Goal: Transaction & Acquisition: Purchase product/service

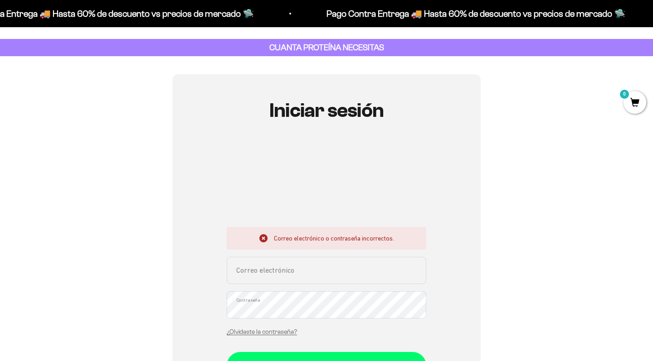
scroll to position [39, 0]
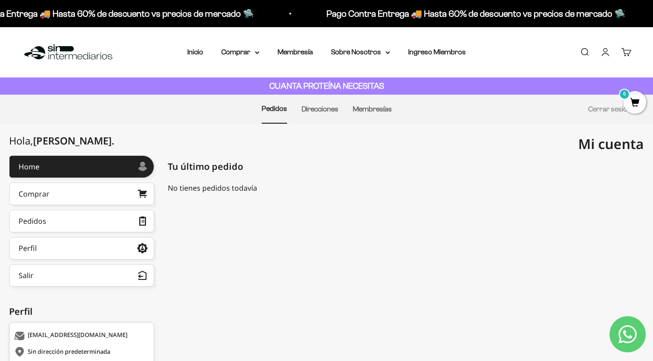
click at [628, 98] on mark "0" at bounding box center [624, 94] width 11 height 11
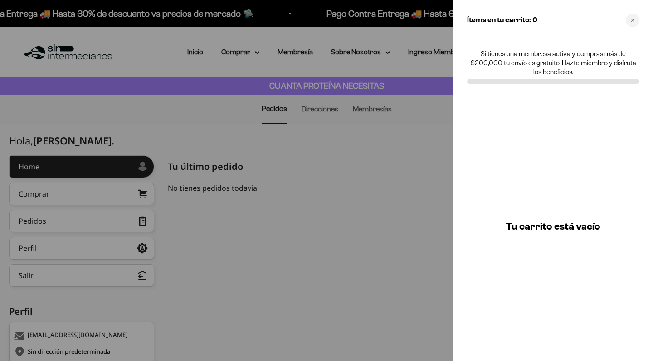
click at [219, 98] on div at bounding box center [326, 180] width 653 height 361
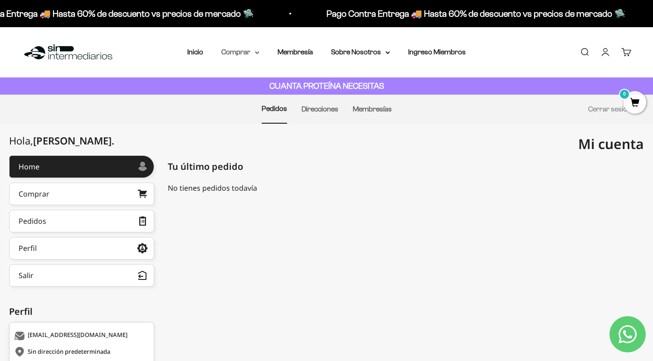
click at [255, 54] on summary "Comprar" at bounding box center [240, 52] width 38 height 12
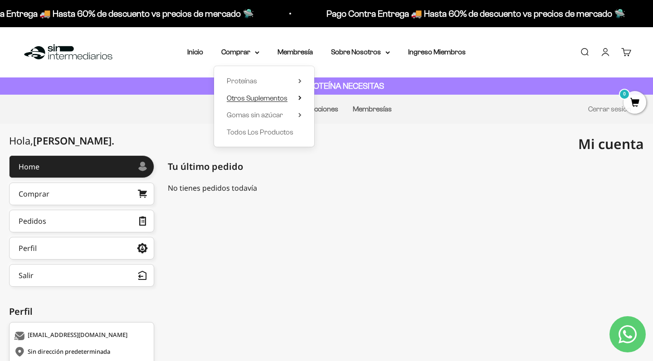
click at [298, 96] on icon at bounding box center [299, 98] width 3 height 5
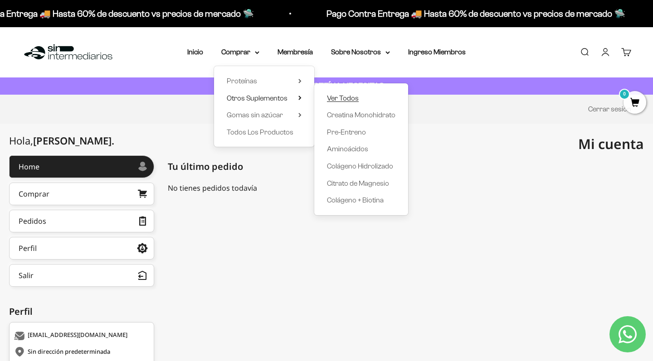
click at [344, 102] on span "Ver Todos" at bounding box center [343, 99] width 32 height 12
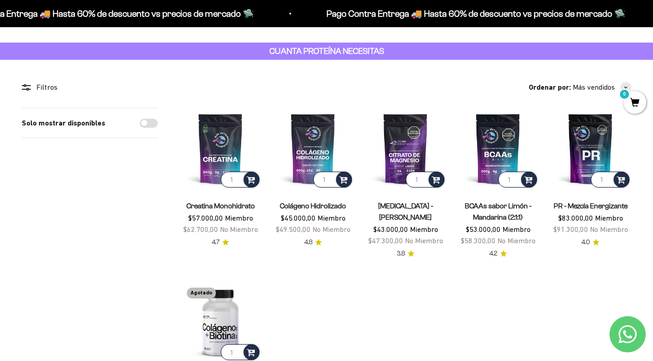
scroll to position [55, 0]
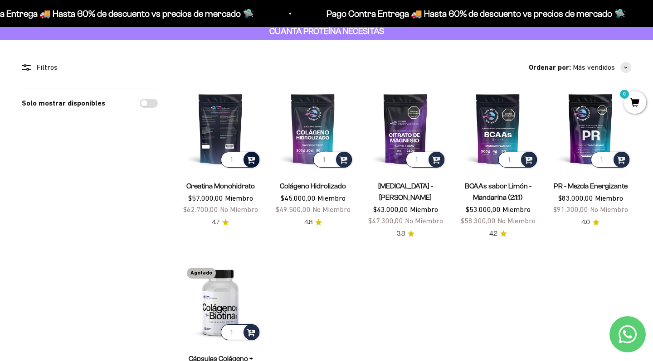
click at [248, 159] on span at bounding box center [251, 159] width 9 height 10
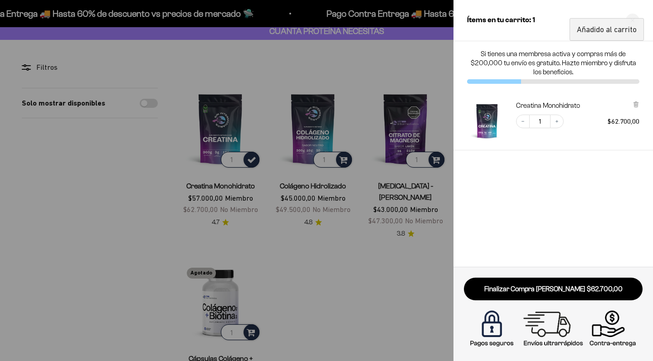
click at [358, 197] on div at bounding box center [326, 180] width 653 height 361
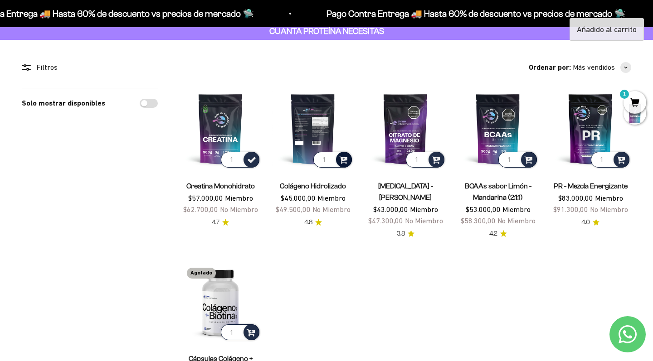
click at [344, 158] on span at bounding box center [343, 159] width 9 height 10
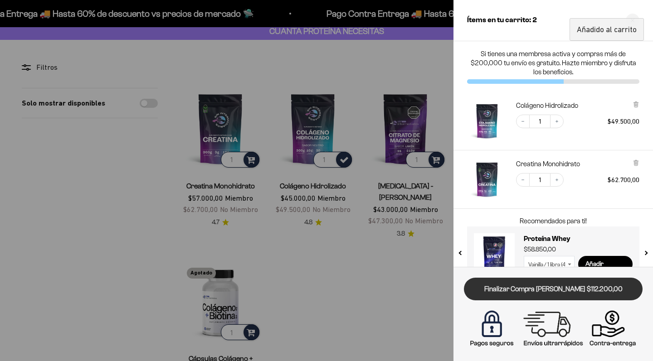
click at [496, 286] on link "Finalizar Compra [PERSON_NAME] $112.200,00" at bounding box center [553, 289] width 179 height 23
